Goal: Task Accomplishment & Management: Complete application form

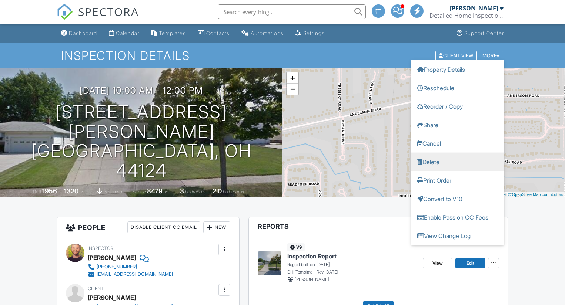
click at [437, 159] on link "Delete" at bounding box center [457, 161] width 92 height 18
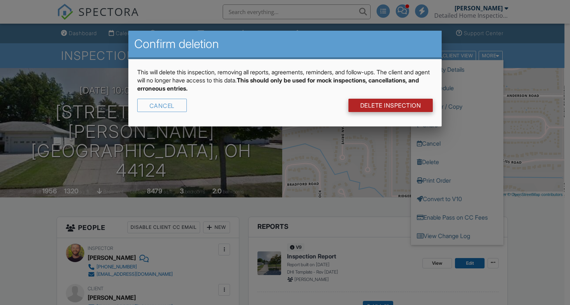
click at [394, 102] on link "DELETE Inspection" at bounding box center [391, 105] width 85 height 13
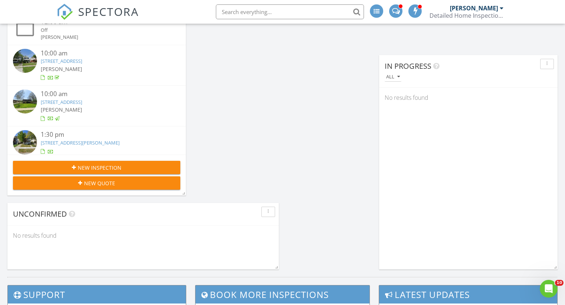
scroll to position [569, 0]
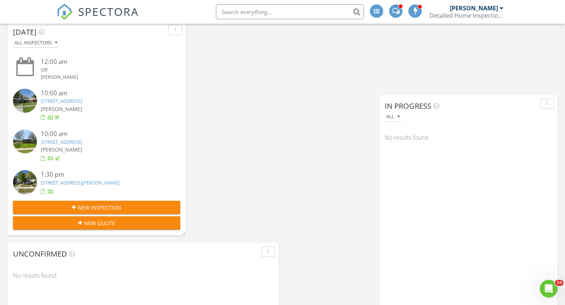
click at [78, 206] on span "New Inspection" at bounding box center [100, 208] width 44 height 8
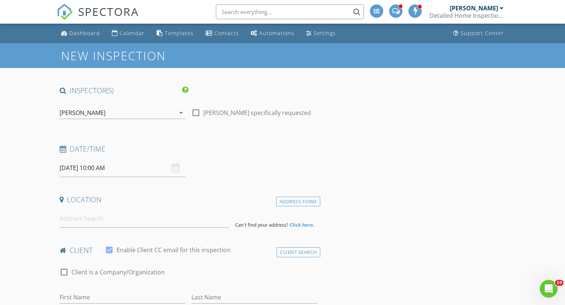
click at [124, 166] on input "08/28/2025 10:00 AM" at bounding box center [123, 168] width 126 height 18
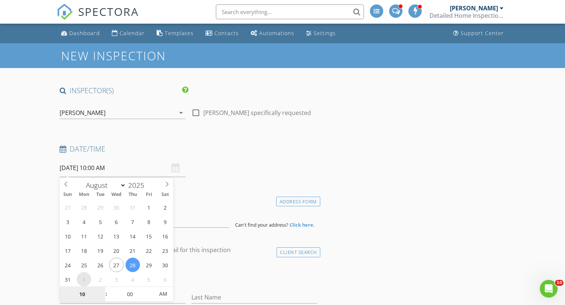
select select "8"
type input "09/01/2025 10:00 AM"
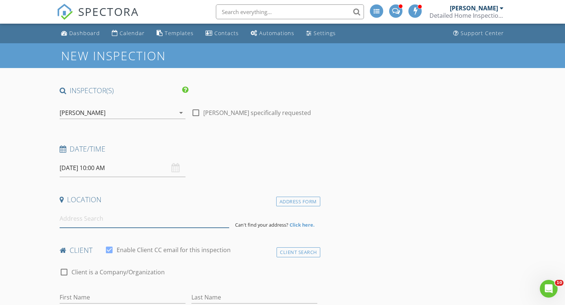
click at [113, 222] on input at bounding box center [145, 219] width 170 height 18
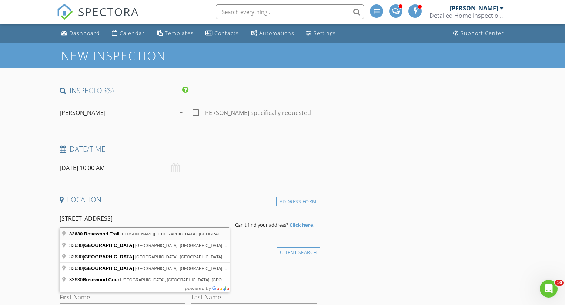
type input "33630 Rosewood Trail, Willoughby Hills, OH, USA"
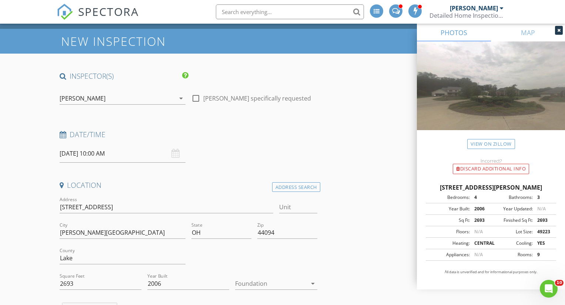
scroll to position [109, 0]
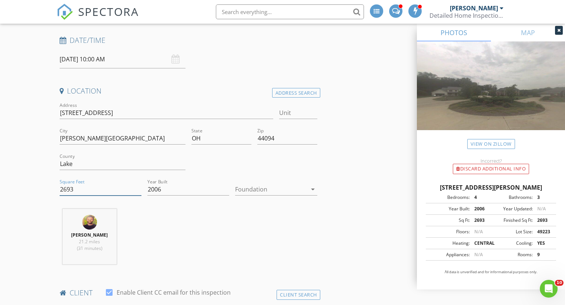
drag, startPoint x: 63, startPoint y: 191, endPoint x: 46, endPoint y: 188, distance: 17.5
type input "3693"
click at [189, 217] on div "Tyler Mizeres 21.2 miles (31 minutes)" at bounding box center [188, 239] width 263 height 61
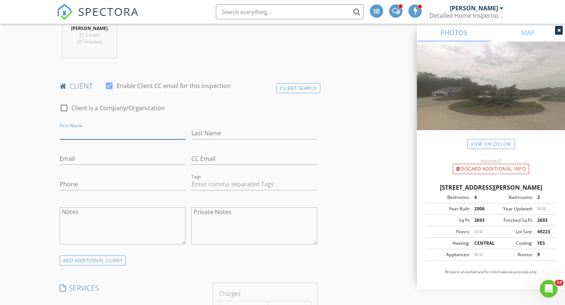
click at [121, 131] on input "First Name" at bounding box center [123, 133] width 126 height 12
click at [91, 132] on input "Emily Slagle" at bounding box center [123, 133] width 126 height 12
click at [81, 132] on input "Emily Slagle" at bounding box center [123, 133] width 126 height 12
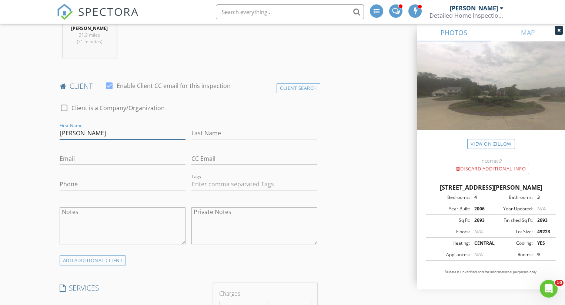
click at [81, 132] on input "Emily Slagle" at bounding box center [123, 133] width 126 height 12
type input "Emily"
click at [206, 132] on input "Last Name" at bounding box center [254, 133] width 126 height 12
type input "Slagle"
click at [134, 138] on input "Emily" at bounding box center [123, 133] width 126 height 12
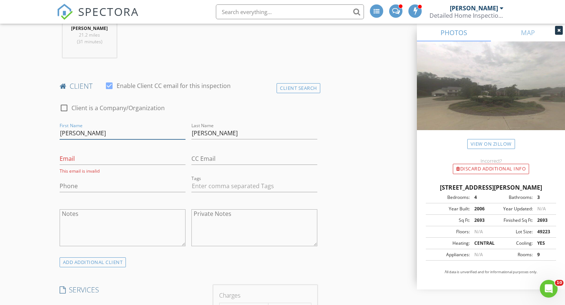
click at [134, 138] on input "Emily" at bounding box center [123, 133] width 126 height 12
type input "Grace"
type input "Filler"
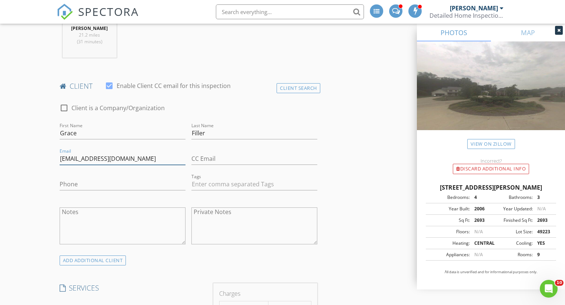
type input "gfiller@umich.edu"
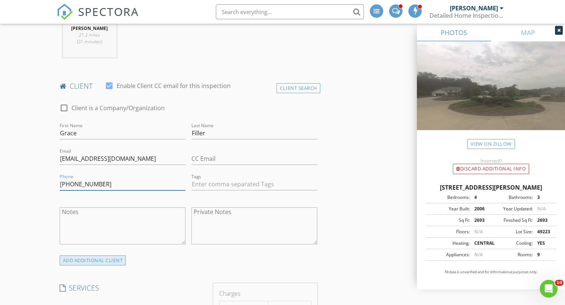
type input "740-396-0483"
click at [98, 259] on div "ADD ADDITIONAL client" at bounding box center [93, 261] width 67 height 10
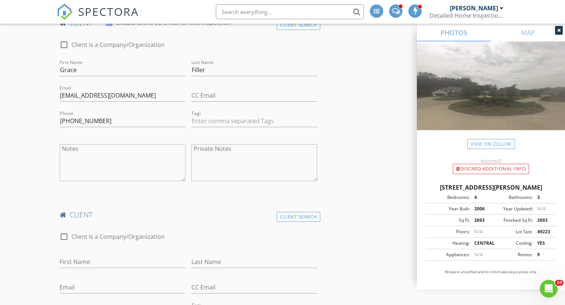
scroll to position [382, 0]
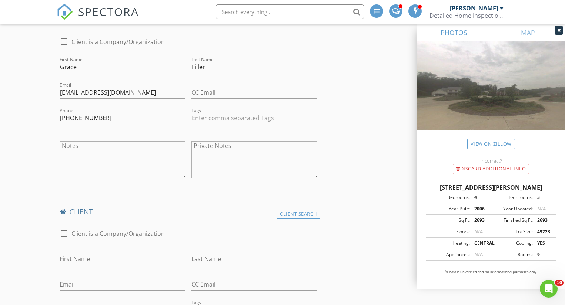
click at [98, 257] on input "First Name" at bounding box center [123, 259] width 126 height 12
type input "Emily"
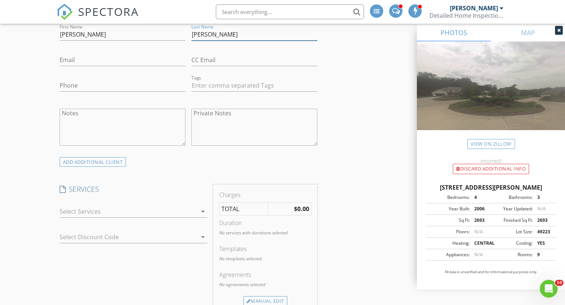
scroll to position [608, 0]
type input "Slagle"
click at [87, 204] on div at bounding box center [128, 210] width 137 height 12
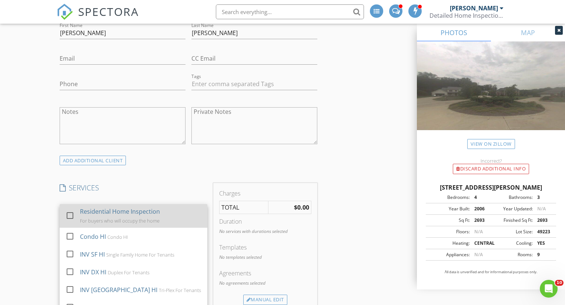
click at [90, 214] on div "Residential Home Inspection" at bounding box center [120, 211] width 80 height 9
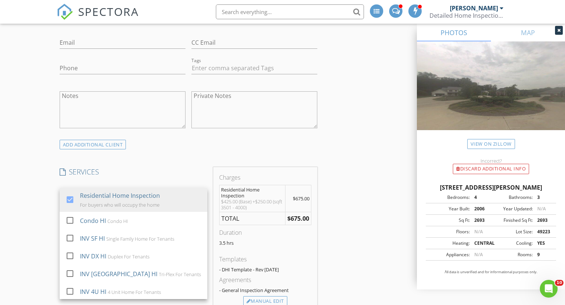
scroll to position [638, 0]
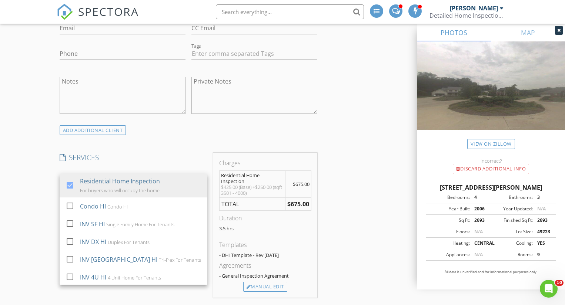
click at [40, 215] on div "New Inspection INSPECTOR(S) check_box Tyler Mizeres PRIMARY check_box_outline_b…" at bounding box center [282, 171] width 565 height 1533
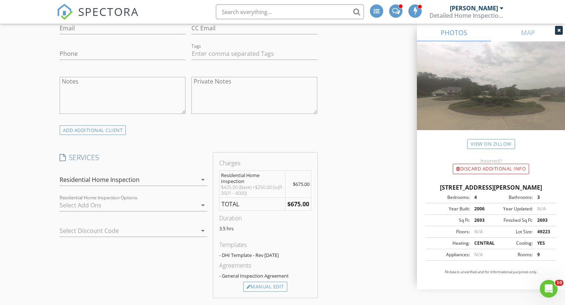
click at [87, 205] on div at bounding box center [128, 205] width 137 height 12
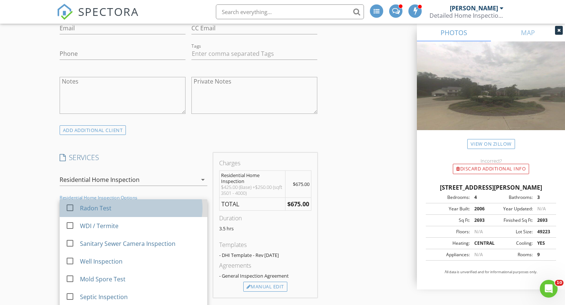
click at [93, 211] on div "Radon Test" at bounding box center [95, 208] width 31 height 9
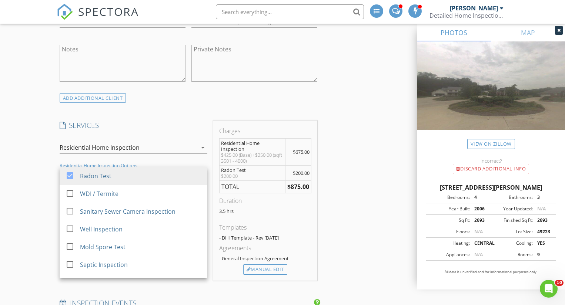
scroll to position [679, 0]
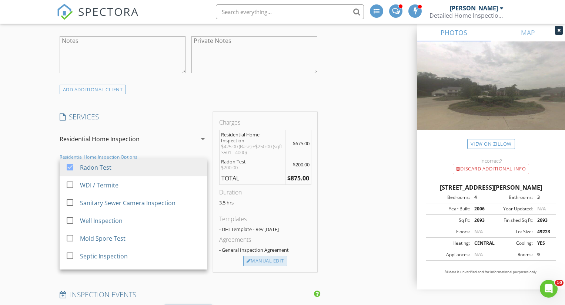
click at [261, 260] on div "Manual Edit" at bounding box center [265, 261] width 44 height 10
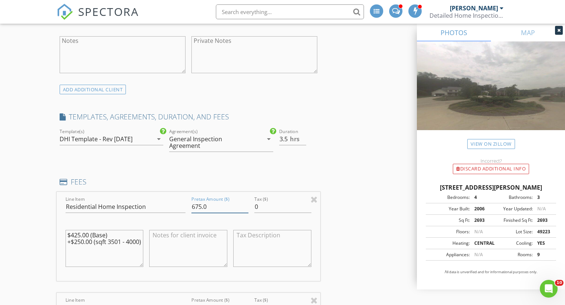
click at [197, 201] on input "675.0" at bounding box center [219, 207] width 57 height 12
type input "625.0"
click at [36, 193] on div "New Inspection INSPECTOR(S) check_box Tyler Mizeres PRIMARY check_box_outline_b…" at bounding box center [282, 216] width 565 height 1704
click at [293, 138] on span "hrs" at bounding box center [295, 139] width 10 height 6
click at [303, 141] on input "3" at bounding box center [292, 139] width 27 height 12
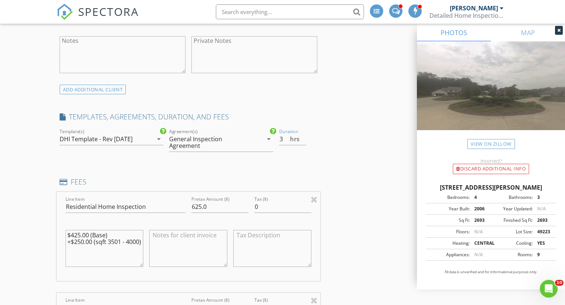
click at [340, 126] on div "INSPECTOR(S) check_box Tyler Mizeres PRIMARY check_box_outline_blank Shaun Yano…" at bounding box center [283, 229] width 452 height 1644
type input "2.5"
click at [304, 141] on input "2.5" at bounding box center [292, 139] width 27 height 12
click at [346, 104] on div "INSPECTOR(S) check_box Tyler Mizeres PRIMARY check_box_outline_blank Shaun Yano…" at bounding box center [283, 229] width 452 height 1644
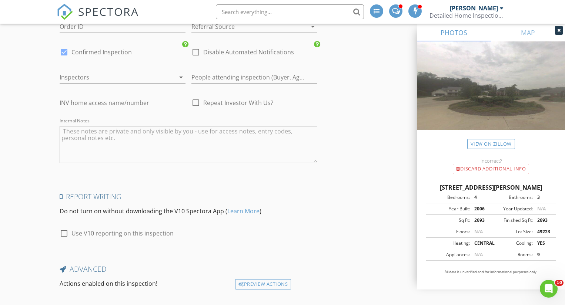
scroll to position [1435, 0]
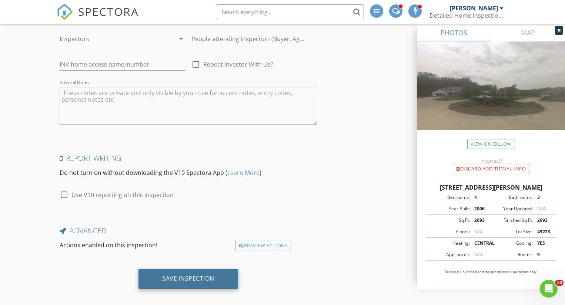
click at [175, 275] on div "Save Inspection" at bounding box center [188, 278] width 52 height 7
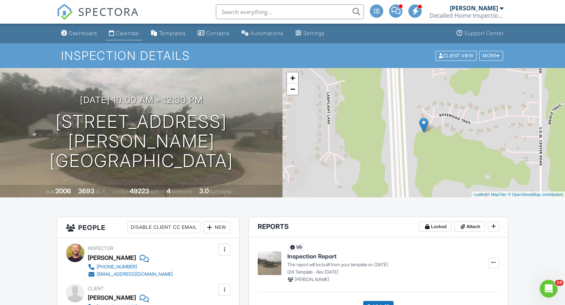
click at [122, 34] on div "Calendar" at bounding box center [127, 33] width 23 height 6
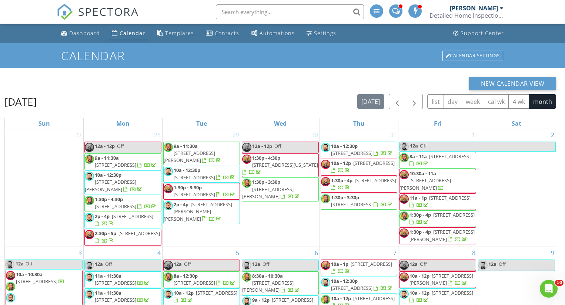
click at [121, 34] on div "Calendar" at bounding box center [133, 33] width 26 height 7
